Goal: Task Accomplishment & Management: Complete application form

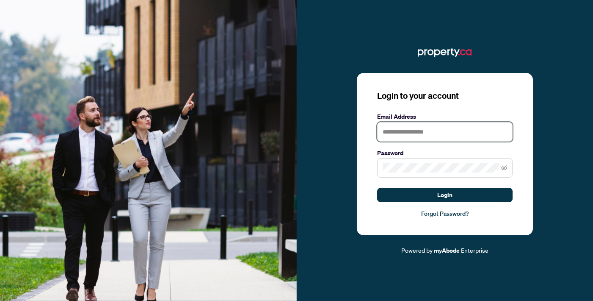
click at [415, 134] on input "text" at bounding box center [444, 131] width 135 height 19
type input "**********"
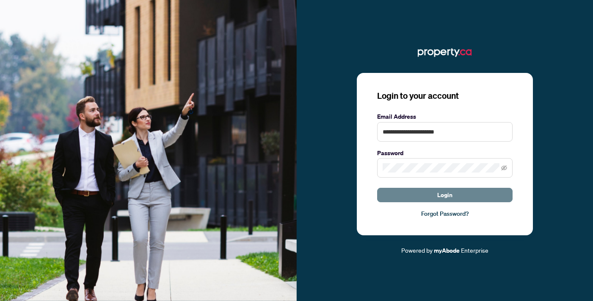
click at [444, 193] on span "Login" at bounding box center [444, 195] width 15 height 14
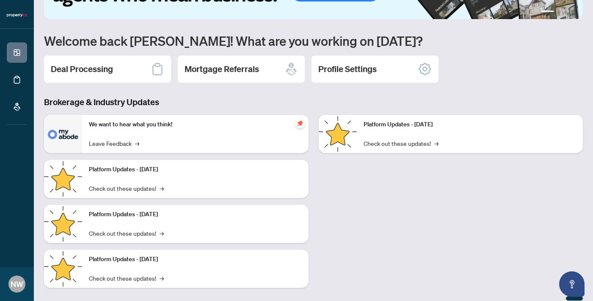
scroll to position [60, 0]
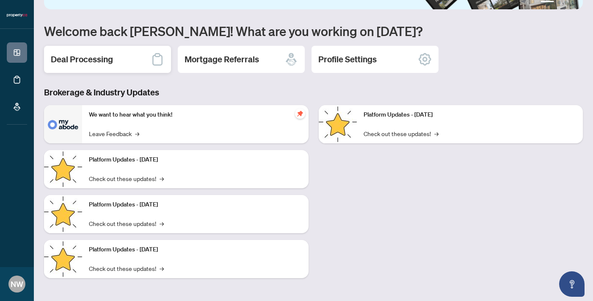
click at [100, 56] on h2 "Deal Processing" at bounding box center [82, 59] width 62 height 12
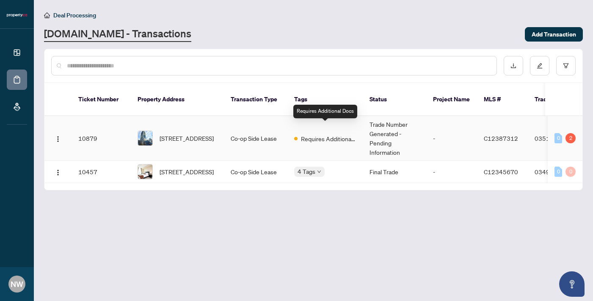
click at [310, 134] on span "Requires Additional Docs" at bounding box center [328, 138] width 55 height 9
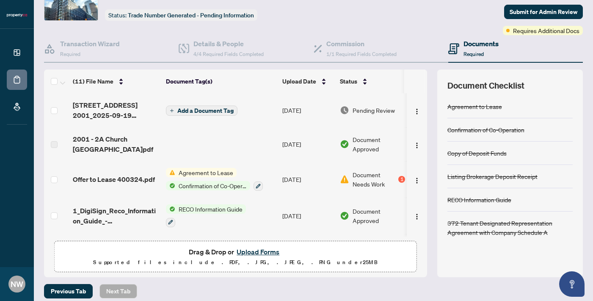
click at [198, 109] on span "Add a Document Tag" at bounding box center [205, 111] width 56 height 6
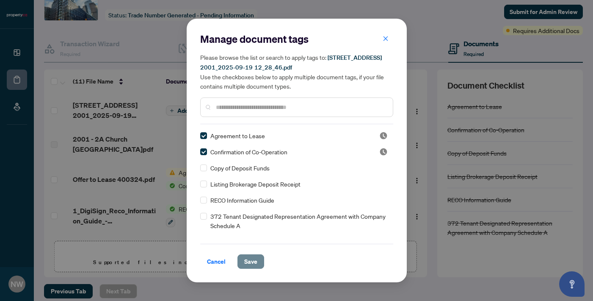
click at [246, 262] on span "Save" at bounding box center [250, 261] width 13 height 14
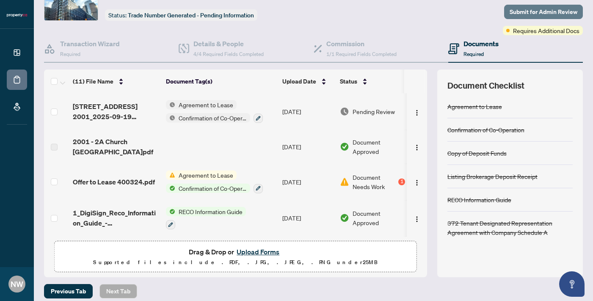
click at [526, 11] on span "Submit for Admin Review" at bounding box center [544, 12] width 68 height 14
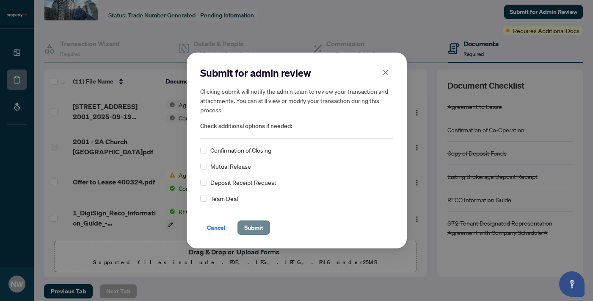
click at [253, 233] on span "Submit" at bounding box center [253, 228] width 19 height 14
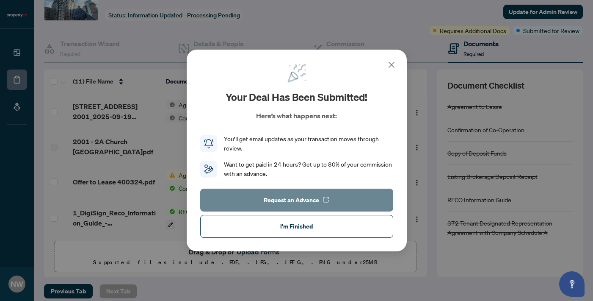
click at [301, 198] on span "Request an Advance" at bounding box center [291, 200] width 55 height 14
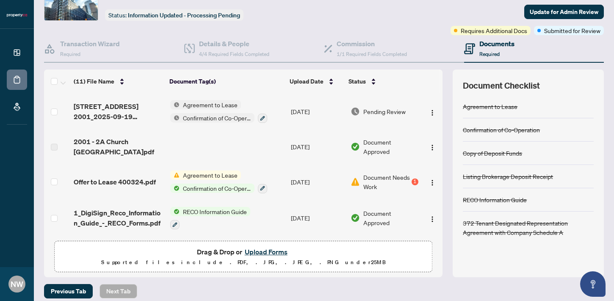
scroll to position [53, 0]
